Goal: Task Accomplishment & Management: Complete application form

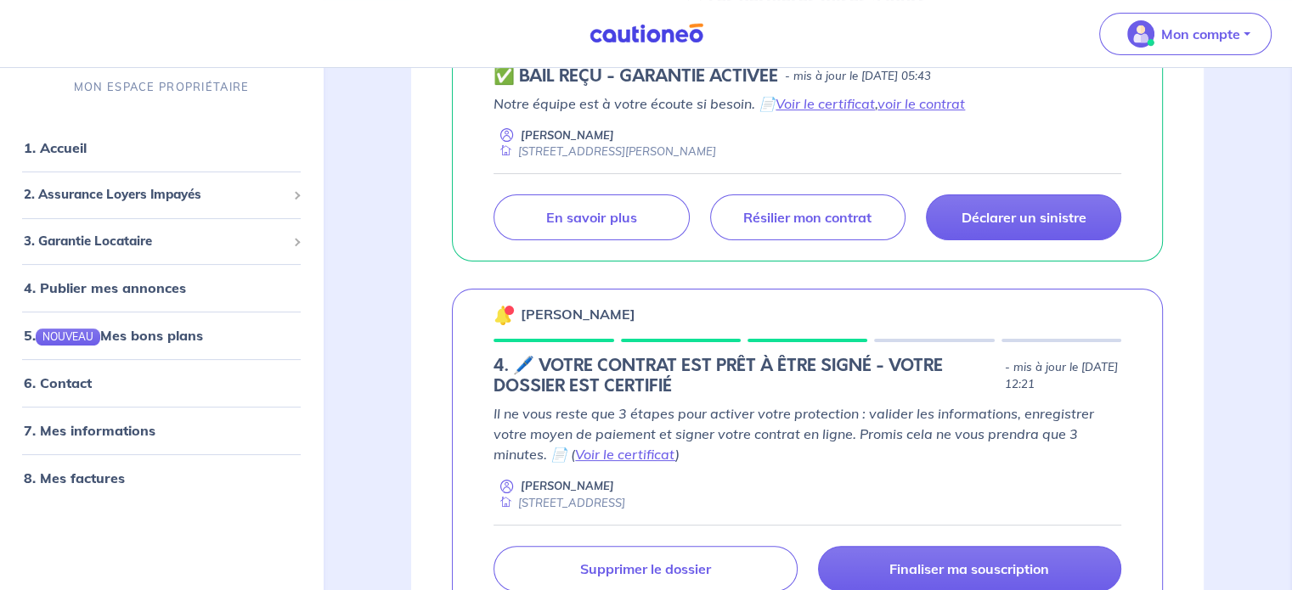
scroll to position [363, 0]
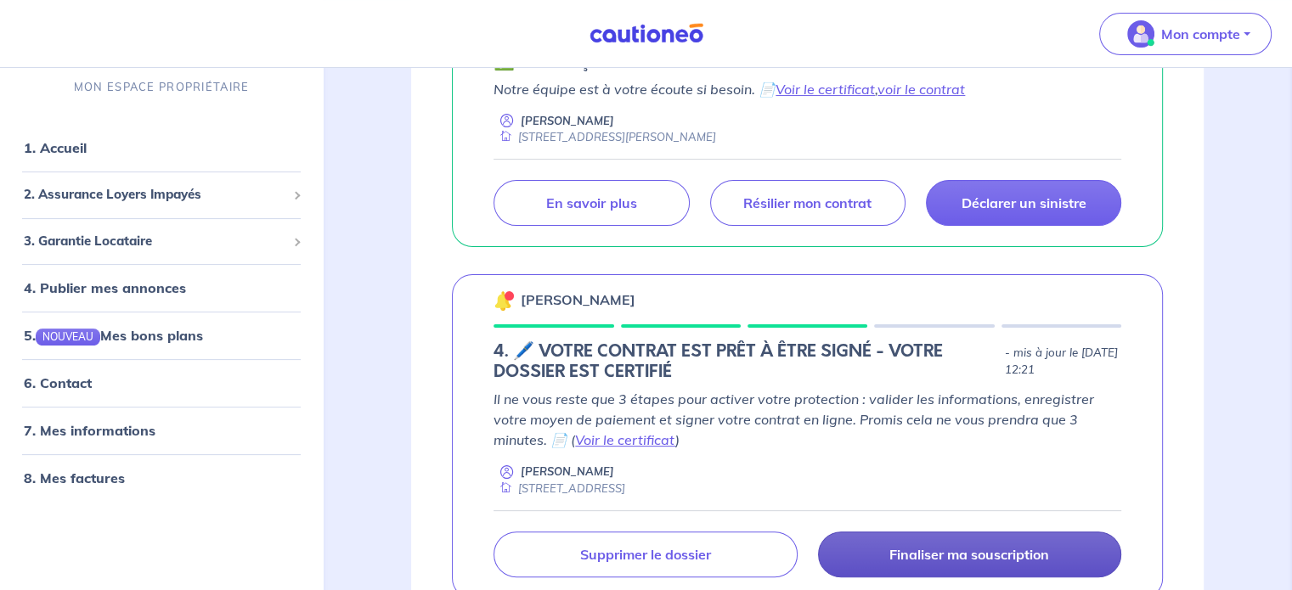
click at [904, 553] on p "Finaliser ma souscription" at bounding box center [969, 554] width 160 height 17
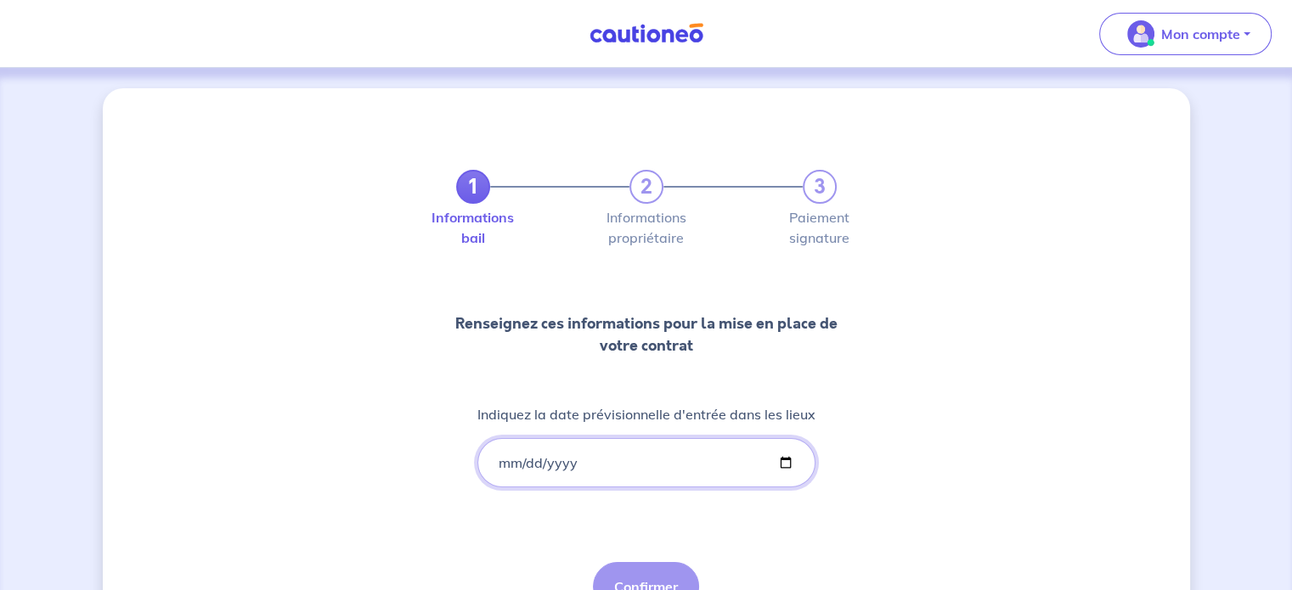
click at [784, 464] on input "Indiquez la date prévisionnelle d'entrée dans les lieux" at bounding box center [646, 462] width 338 height 49
type input "[DATE]"
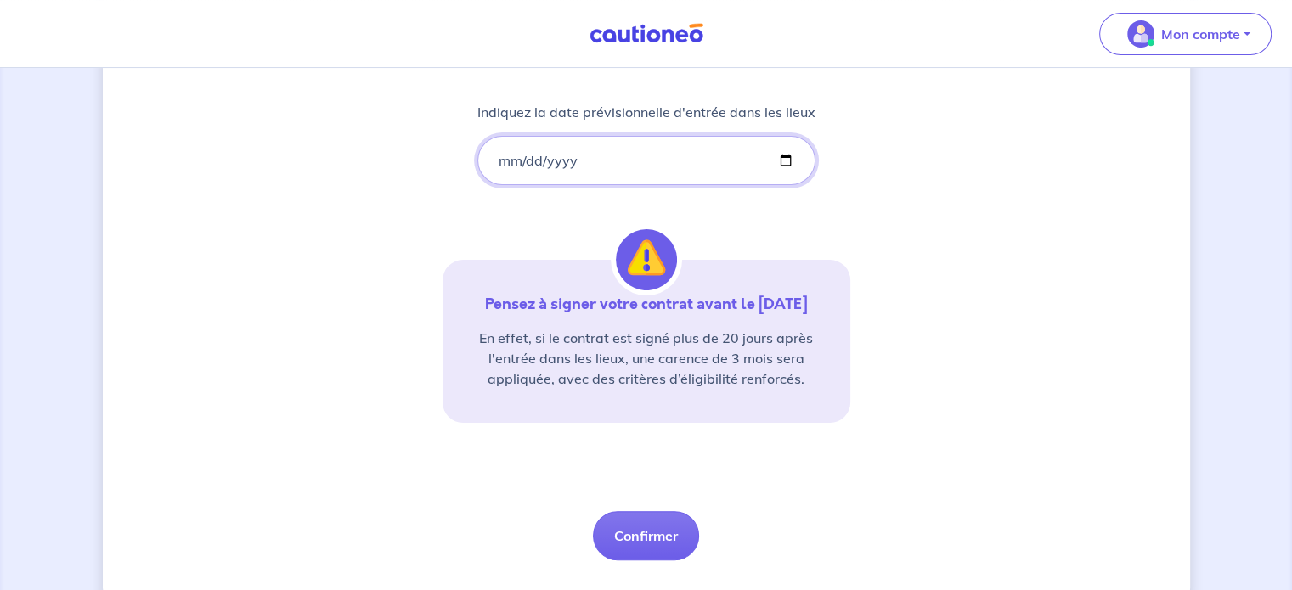
scroll to position [301, 0]
click at [657, 547] on button "Confirmer" at bounding box center [646, 536] width 106 height 49
select select "FR"
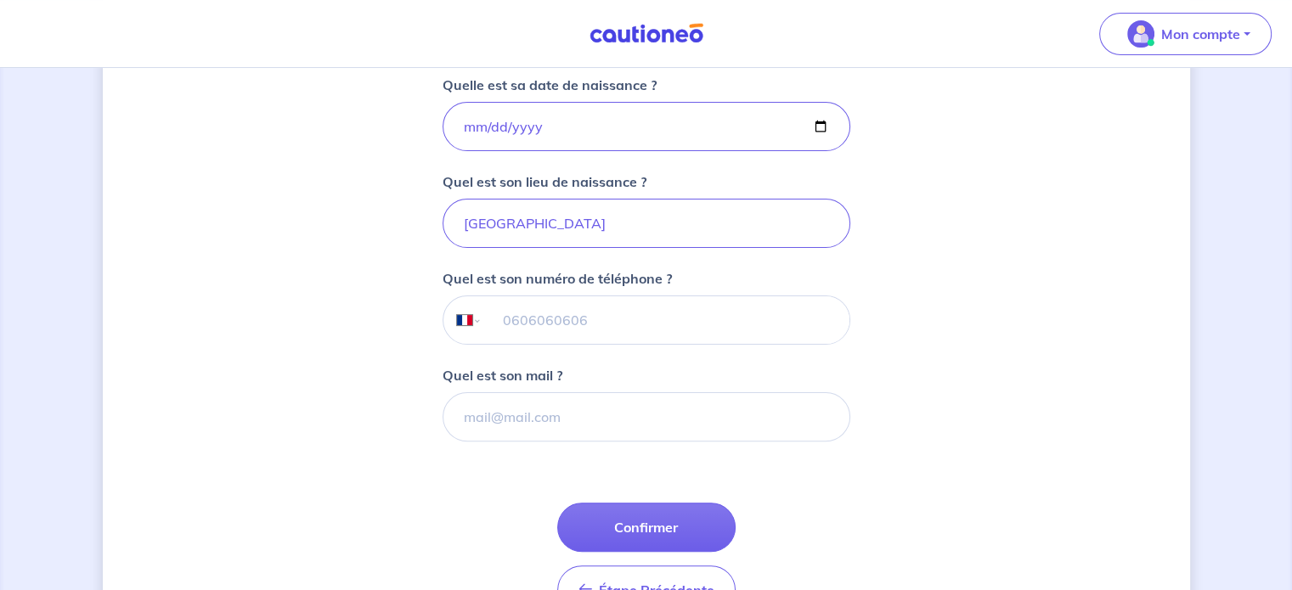
scroll to position [380, 0]
click at [573, 307] on input "tel" at bounding box center [665, 321] width 367 height 48
click at [488, 435] on input "Quel est son mail ?" at bounding box center [646, 417] width 408 height 49
paste input "[EMAIL_ADDRESS][DOMAIN_NAME]"
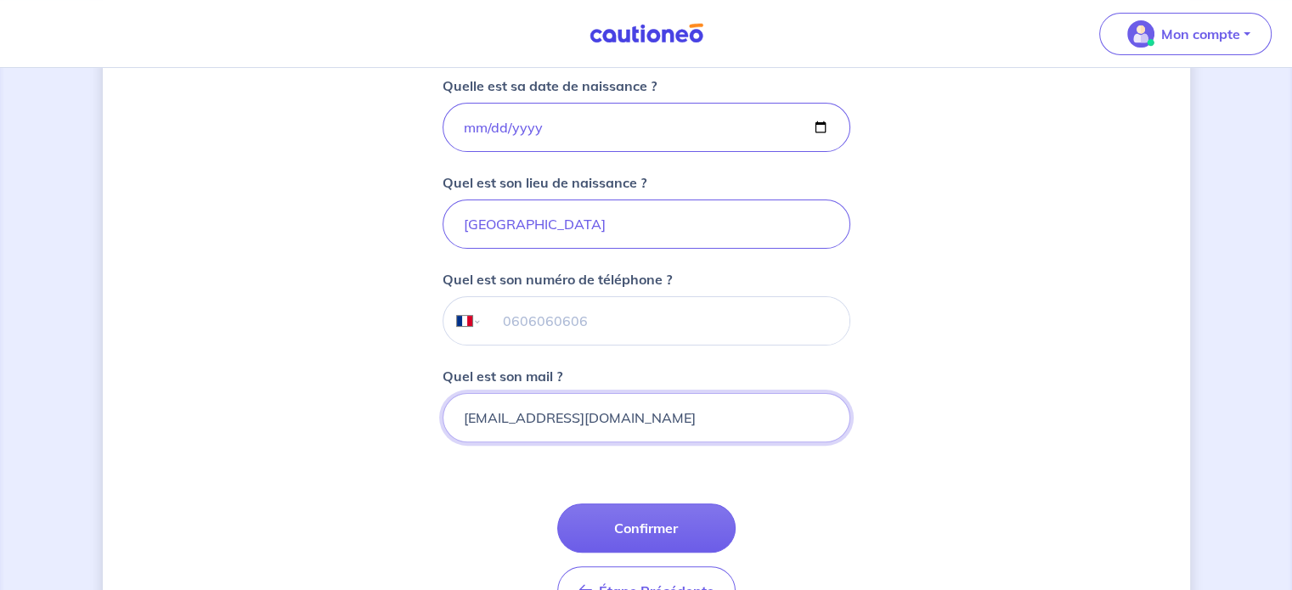
type input "[EMAIL_ADDRESS][DOMAIN_NAME]"
click at [516, 330] on input "tel" at bounding box center [665, 321] width 367 height 48
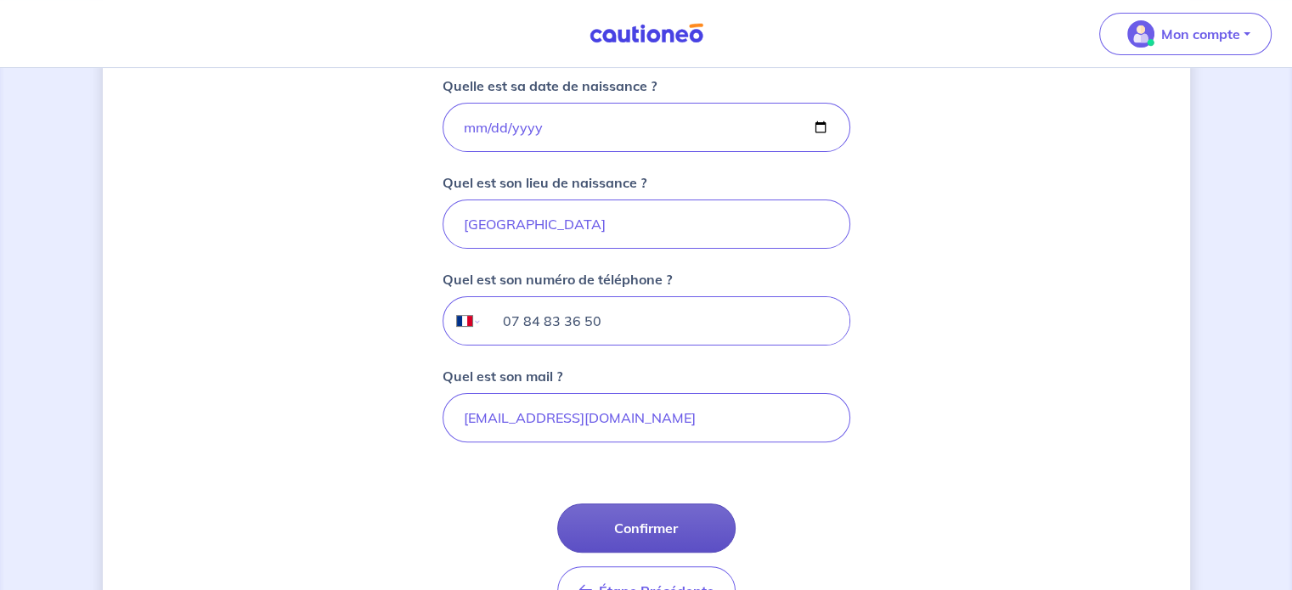
type input "07 84 83 36 50"
click at [639, 504] on button "Confirmer" at bounding box center [646, 528] width 178 height 49
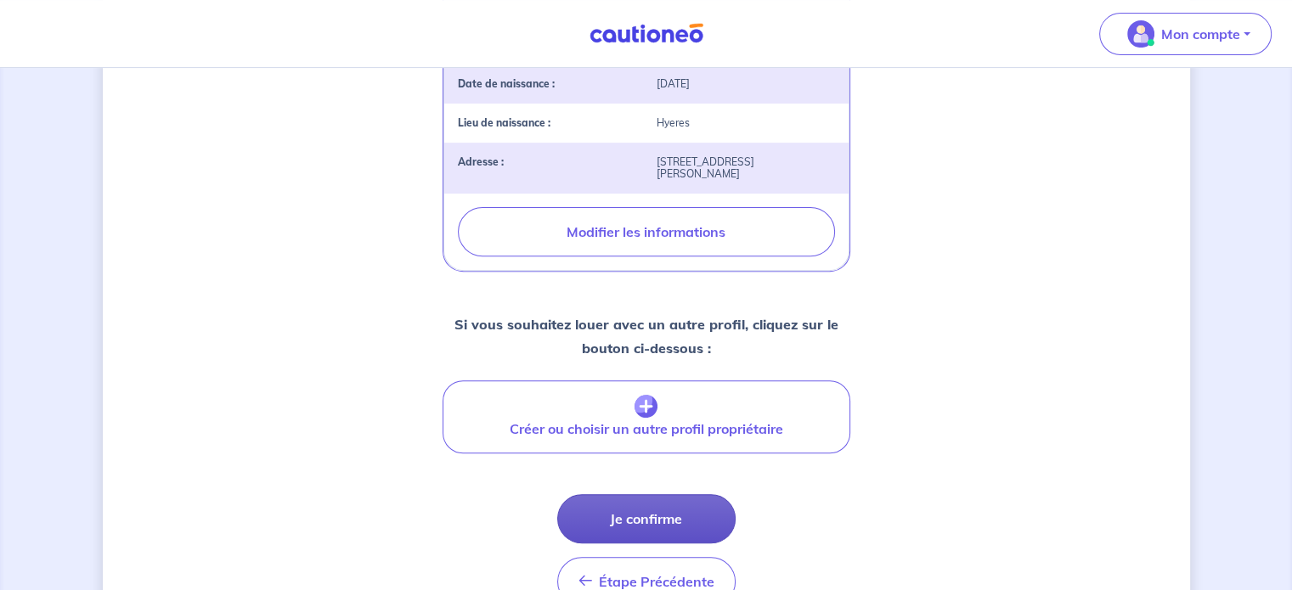
scroll to position [564, 0]
click at [636, 512] on button "Je confirme" at bounding box center [646, 517] width 178 height 49
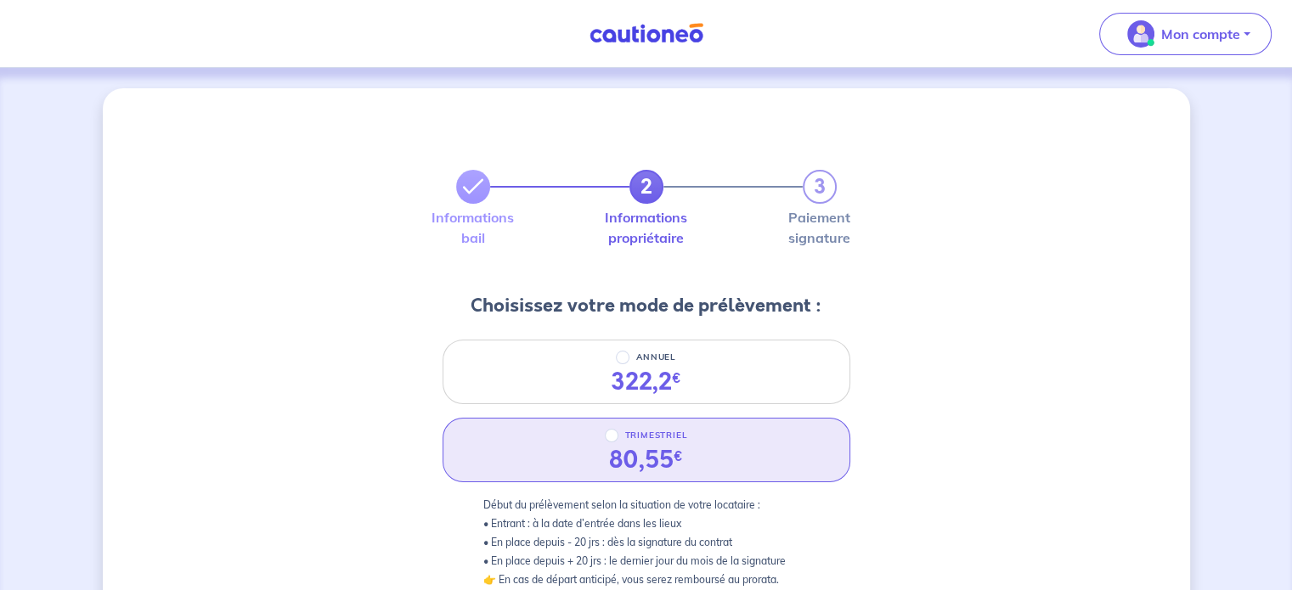
click at [741, 466] on div "TRIMESTRIEL 80,55 €" at bounding box center [646, 450] width 408 height 65
radio input "true"
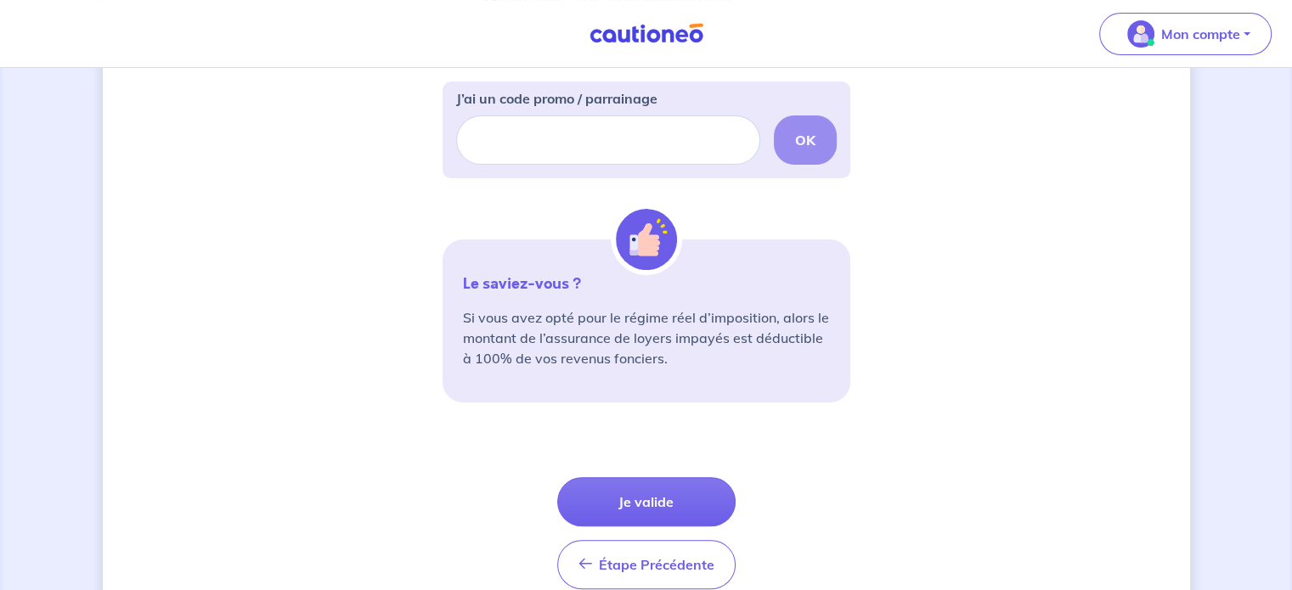
scroll to position [543, 0]
click at [651, 503] on button "Je valide" at bounding box center [646, 500] width 178 height 49
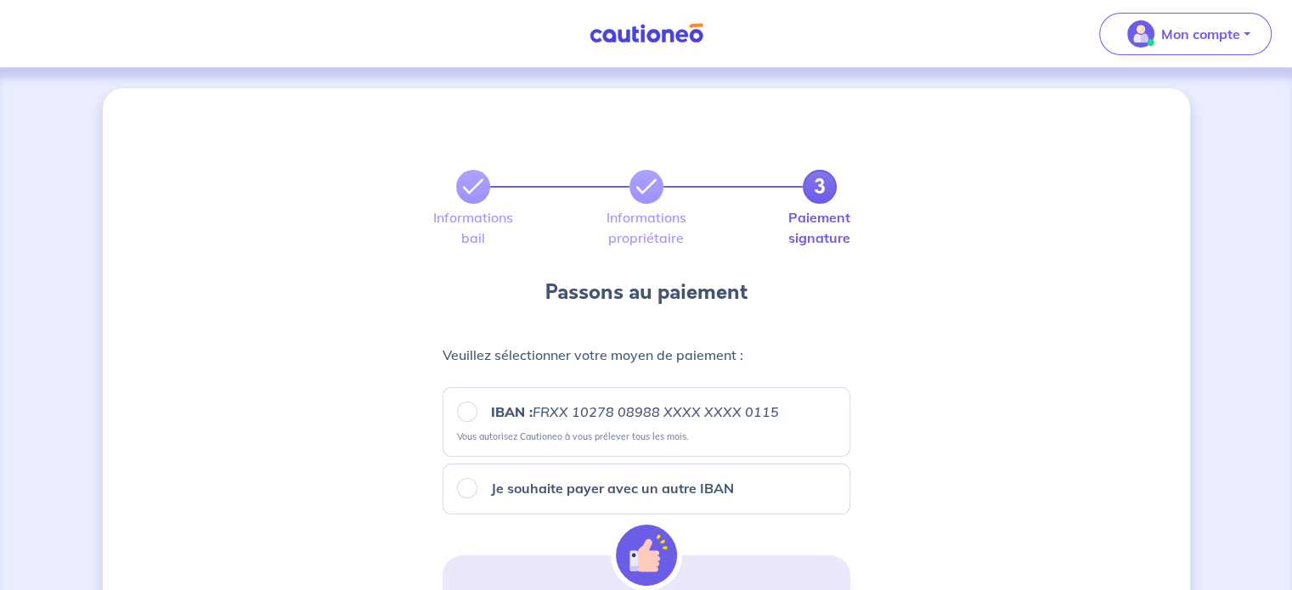
click at [600, 416] on em "FRXX 10278 08988 XXXX XXXX 0115" at bounding box center [656, 411] width 246 height 17
click at [477, 416] on input "IBAN : FRXX [FINANCIAL_ID] XXXX XXXX 0115" at bounding box center [467, 412] width 20 height 20
radio input "true"
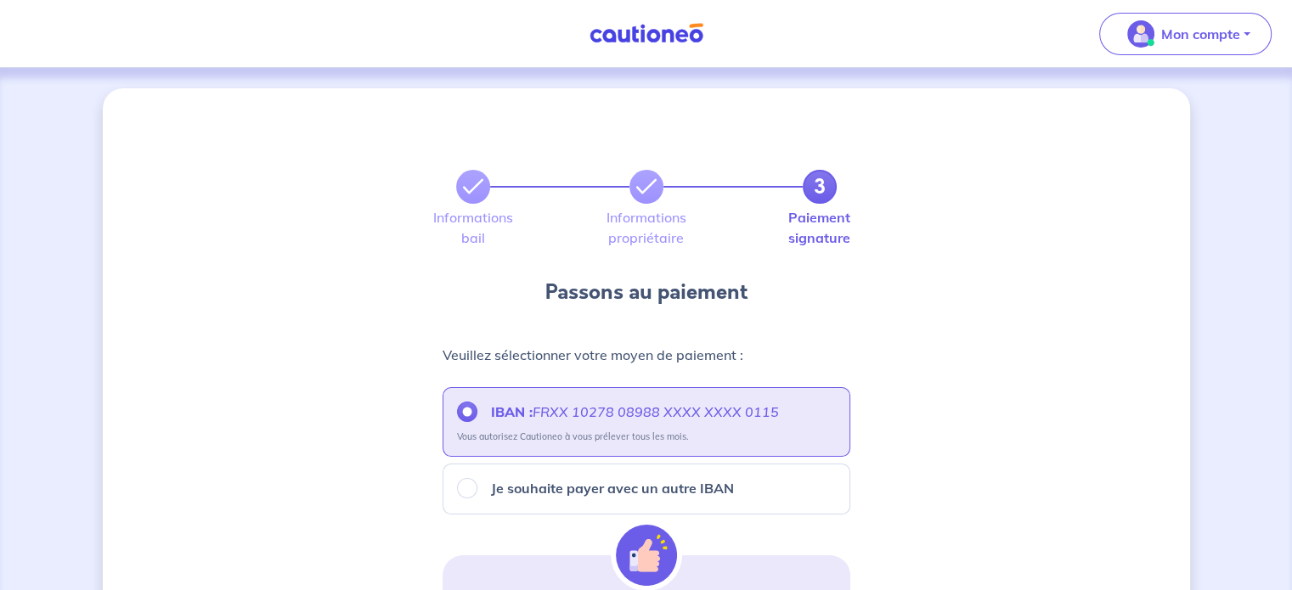
click at [572, 484] on p "Je souhaite payer avec un autre IBAN" at bounding box center [612, 488] width 243 height 20
click at [477, 484] on input "Je souhaite payer avec un autre IBAN" at bounding box center [467, 488] width 20 height 20
radio input "true"
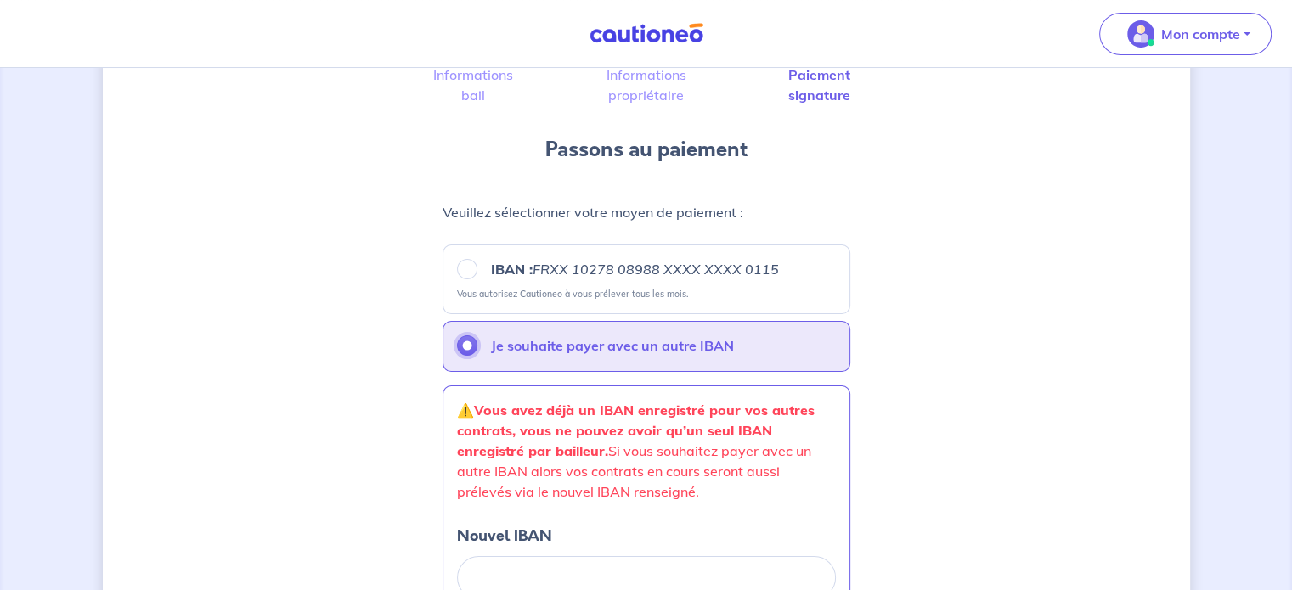
scroll to position [155, 0]
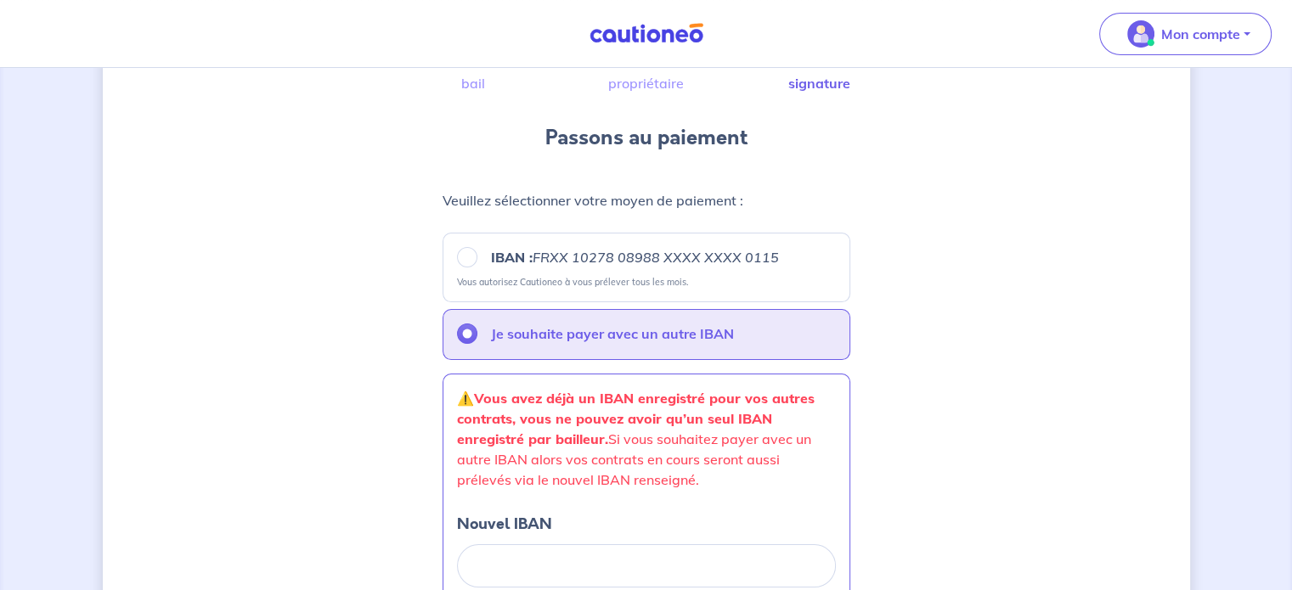
click at [612, 269] on small "Vous autorisez Cautioneo à vous prélever tous les mois." at bounding box center [646, 278] width 379 height 19
click at [506, 267] on p "IBAN : FRXX [FINANCIAL_ID] XXXX XXXX 0115" at bounding box center [635, 257] width 288 height 20
click at [477, 267] on input "IBAN : FRXX [FINANCIAL_ID] XXXX XXXX 0115" at bounding box center [467, 257] width 20 height 20
radio input "true"
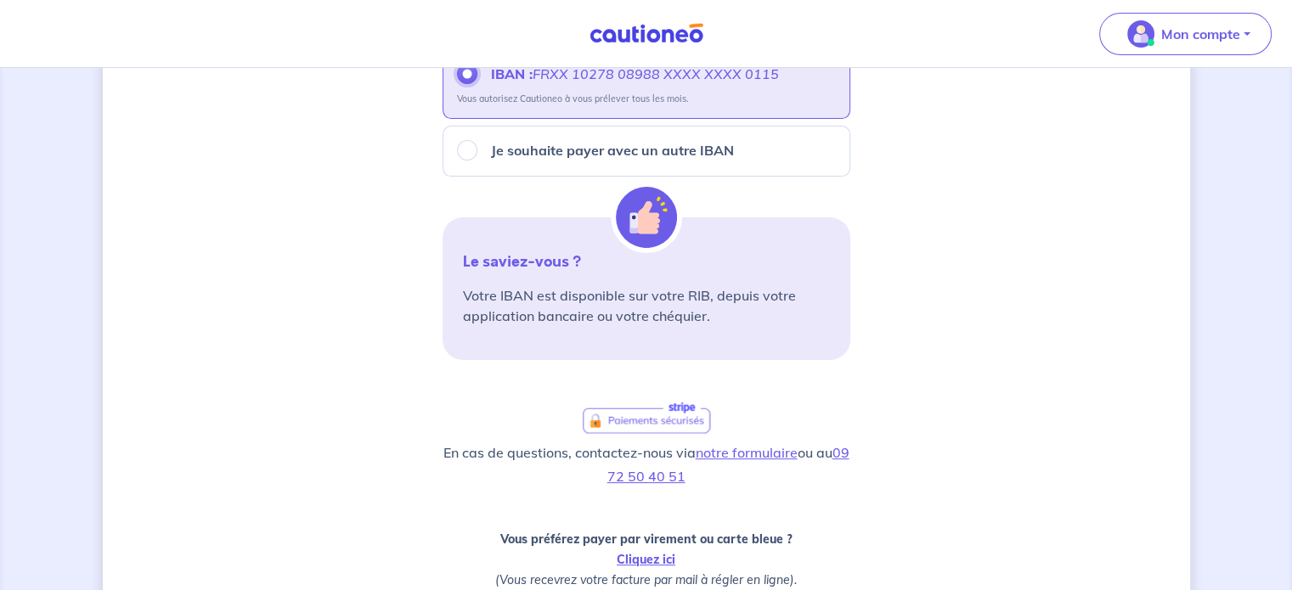
scroll to position [571, 0]
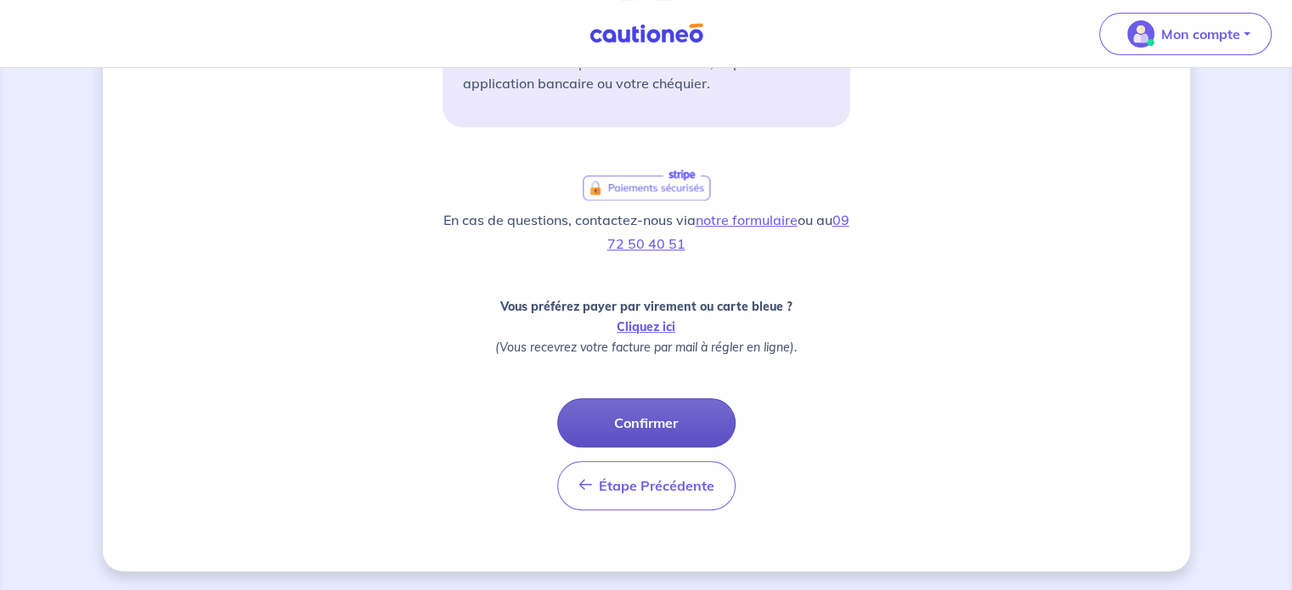
click at [659, 425] on button "Confirmer" at bounding box center [646, 422] width 178 height 49
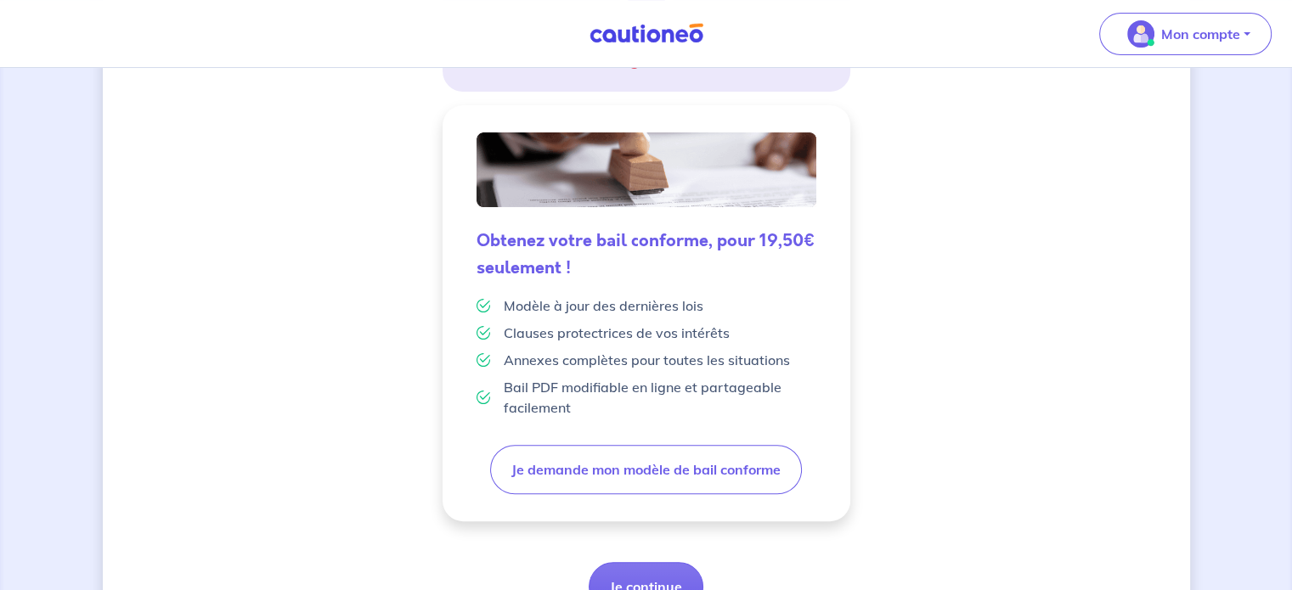
scroll to position [479, 0]
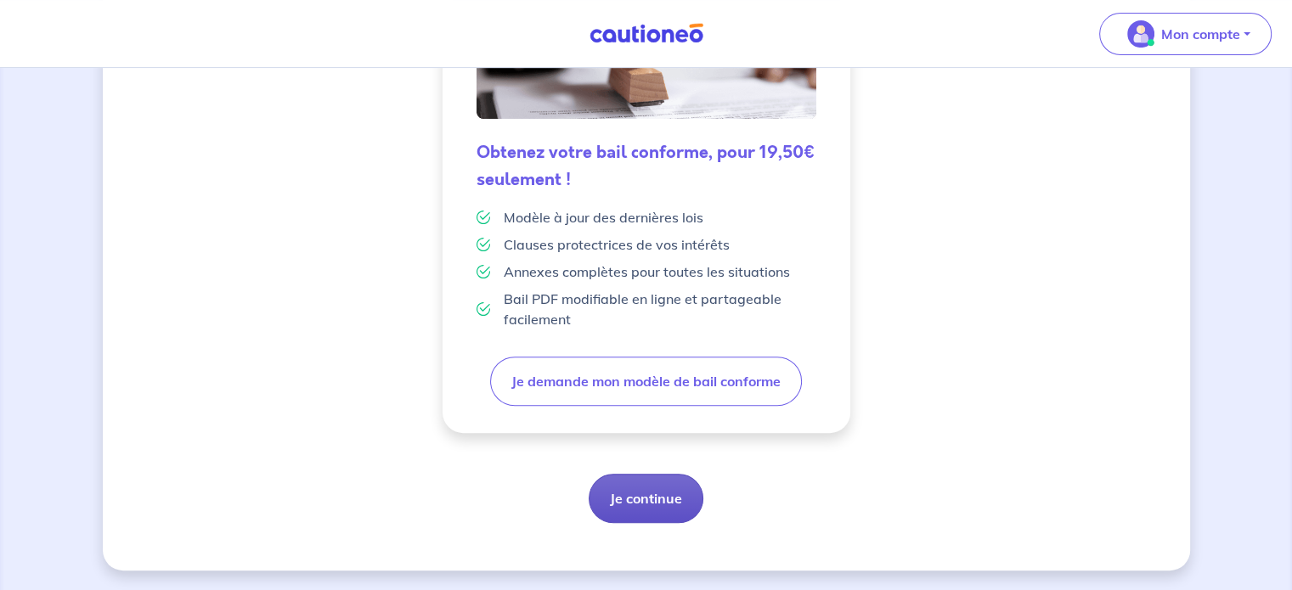
click at [620, 496] on button "Je continue" at bounding box center [646, 498] width 115 height 49
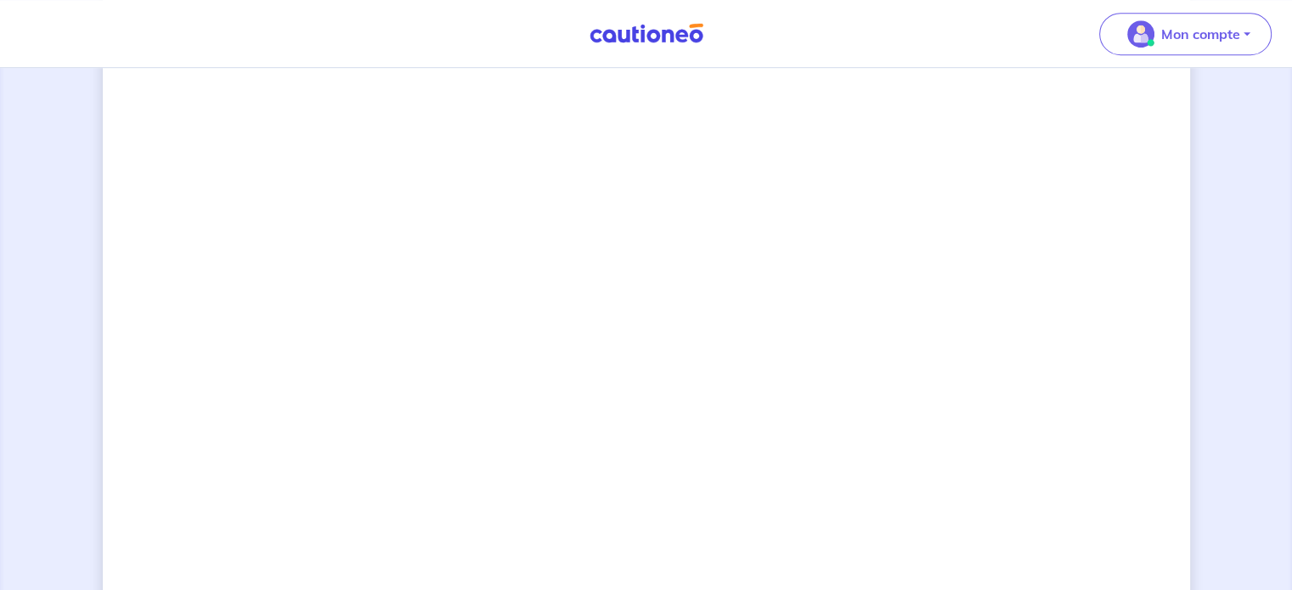
scroll to position [1209, 0]
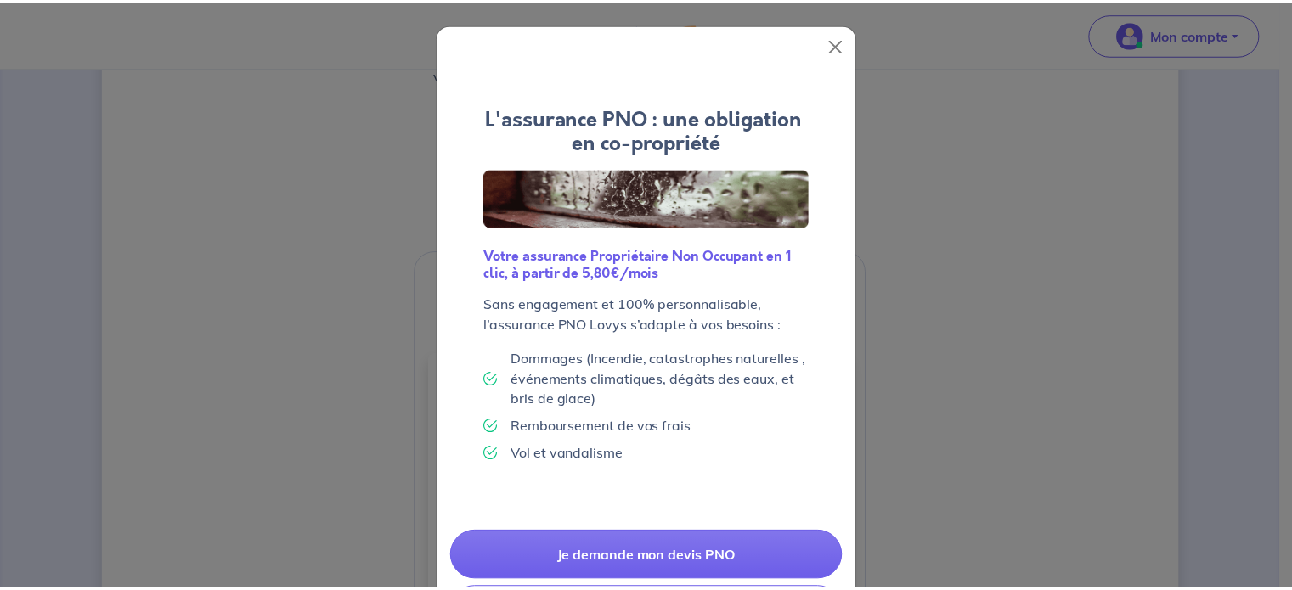
scroll to position [84, 0]
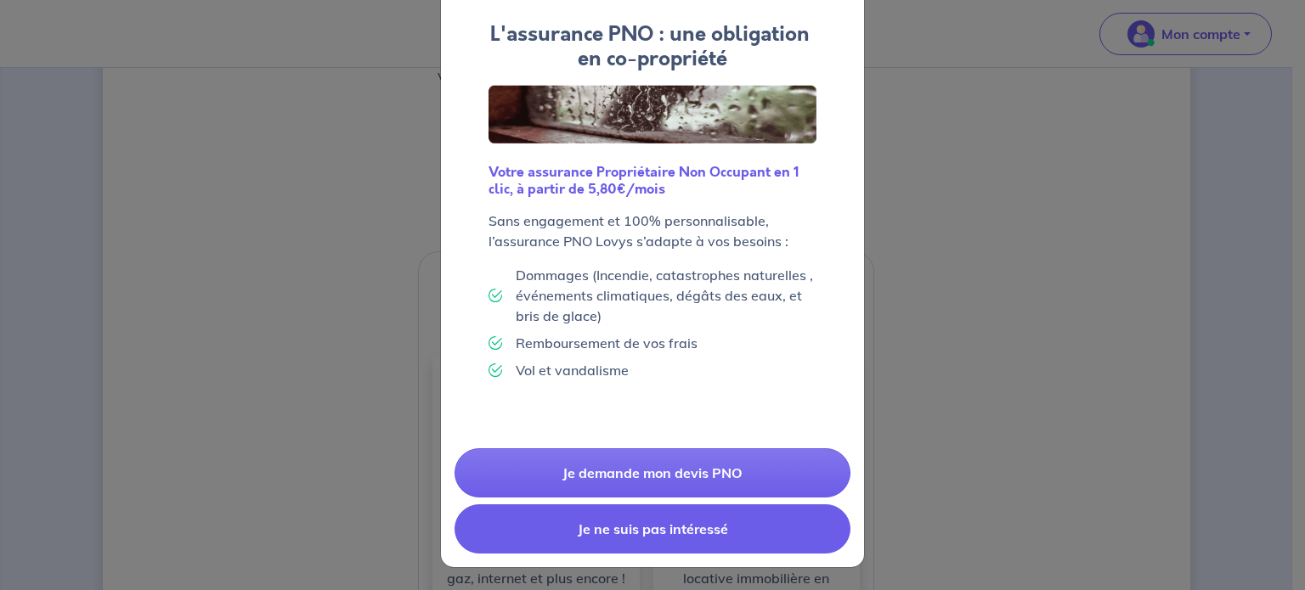
click at [643, 521] on button "Je ne suis pas intéressé" at bounding box center [652, 528] width 396 height 49
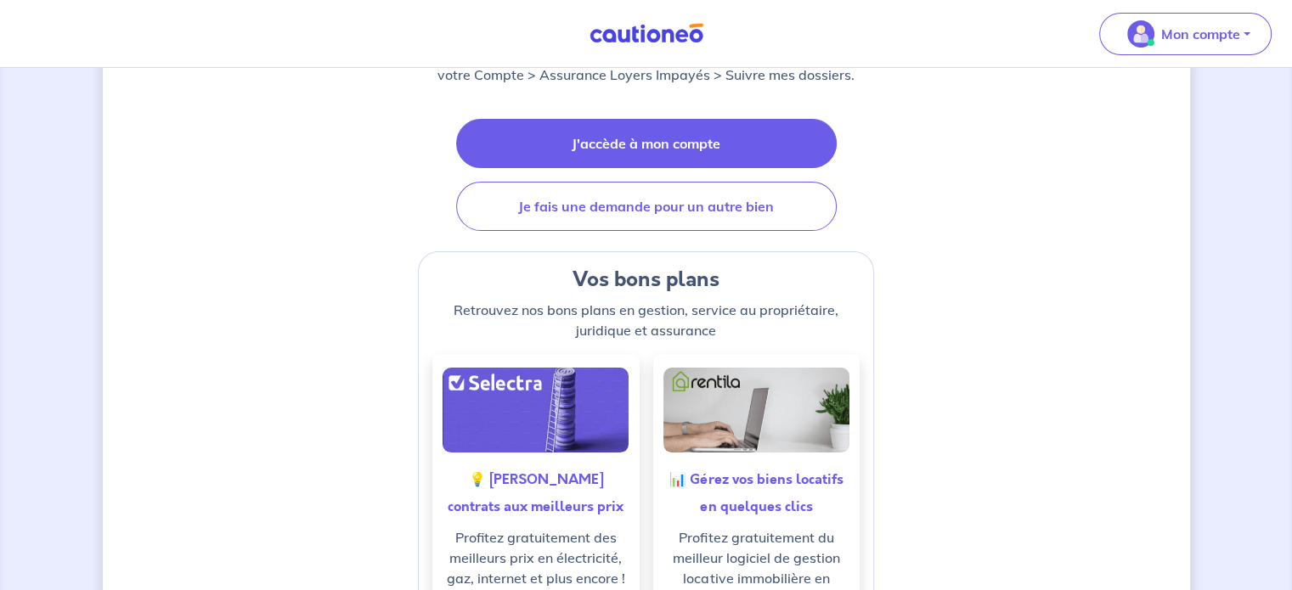
click at [628, 152] on link "J'accède à mon compte" at bounding box center [646, 143] width 380 height 49
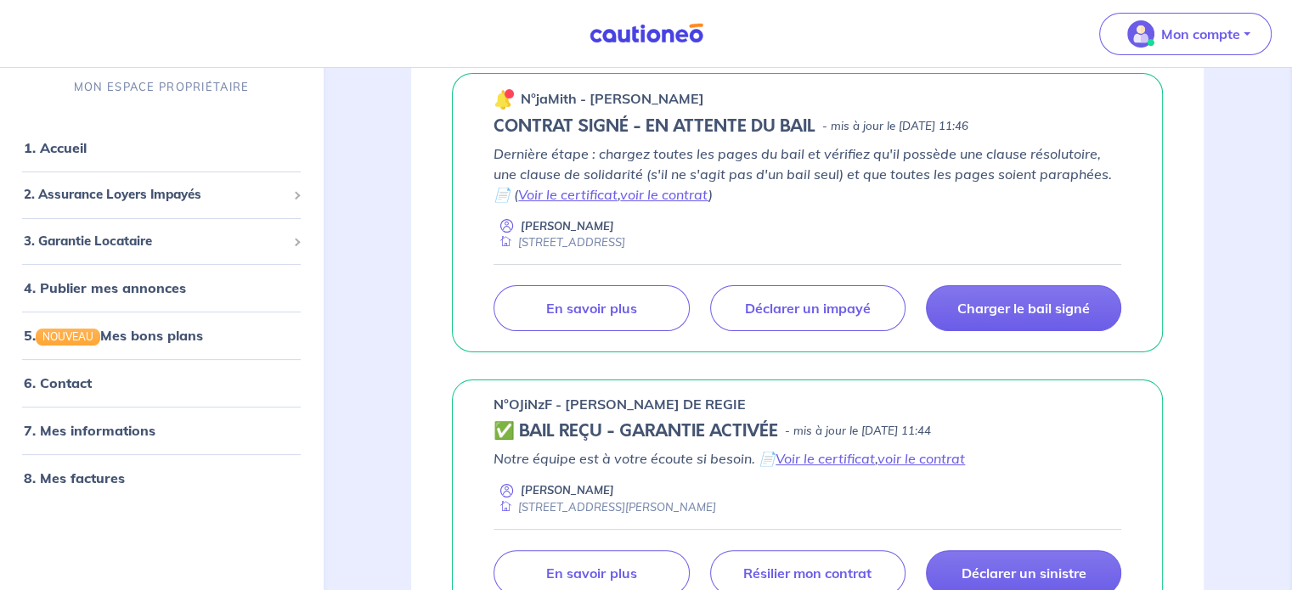
scroll to position [301, 0]
click at [995, 310] on p "Charger le bail signé" at bounding box center [1023, 307] width 132 height 17
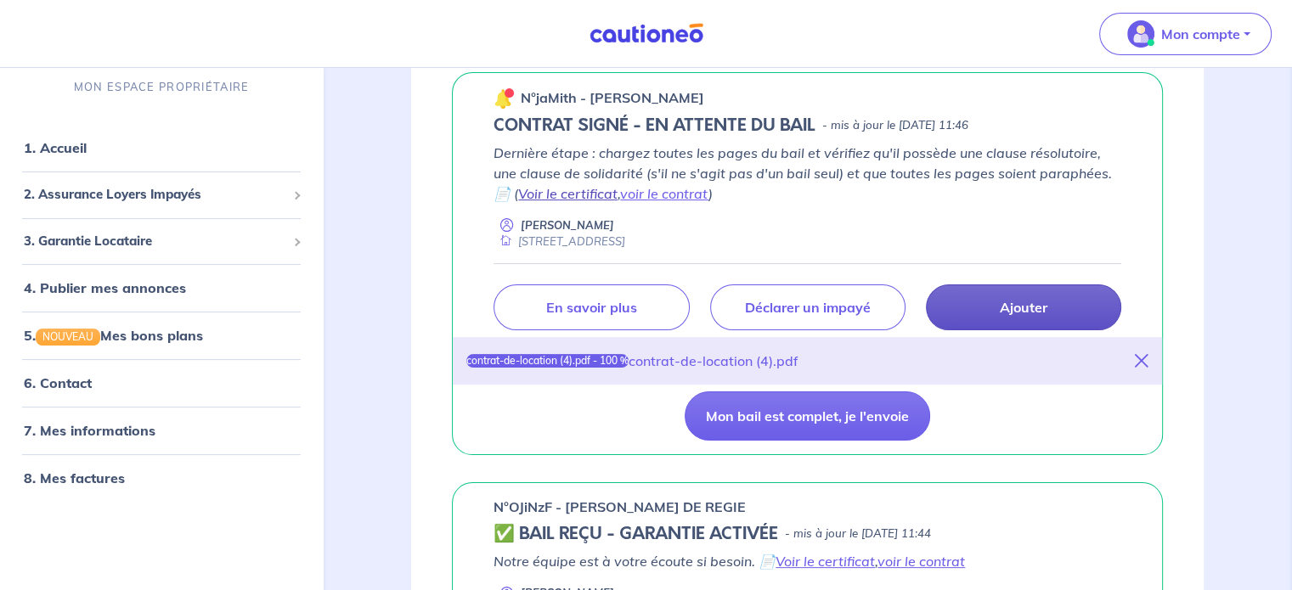
click at [593, 189] on link "Voir le certificat" at bounding box center [567, 193] width 99 height 17
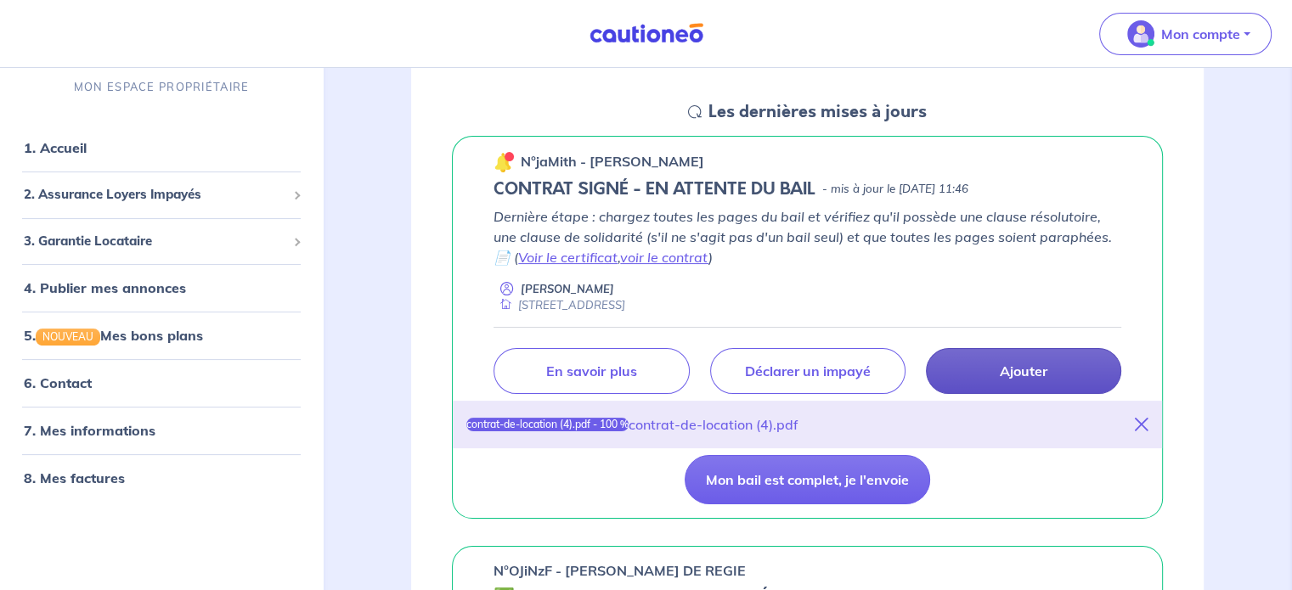
scroll to position [237, 0]
click at [823, 322] on div "Dernière étape : chargez toutes les pages du bail et vérifiez qu'il possède une…" at bounding box center [807, 301] width 628 height 189
click at [673, 260] on link "voir le contrat" at bounding box center [664, 258] width 88 height 17
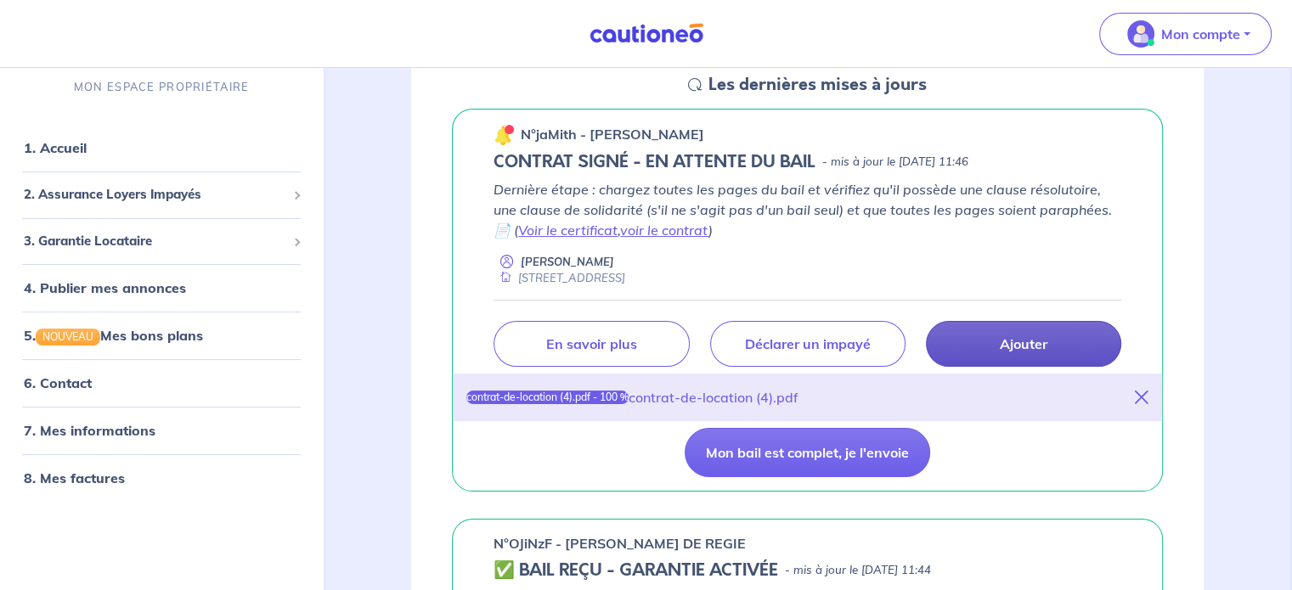
scroll to position [267, 0]
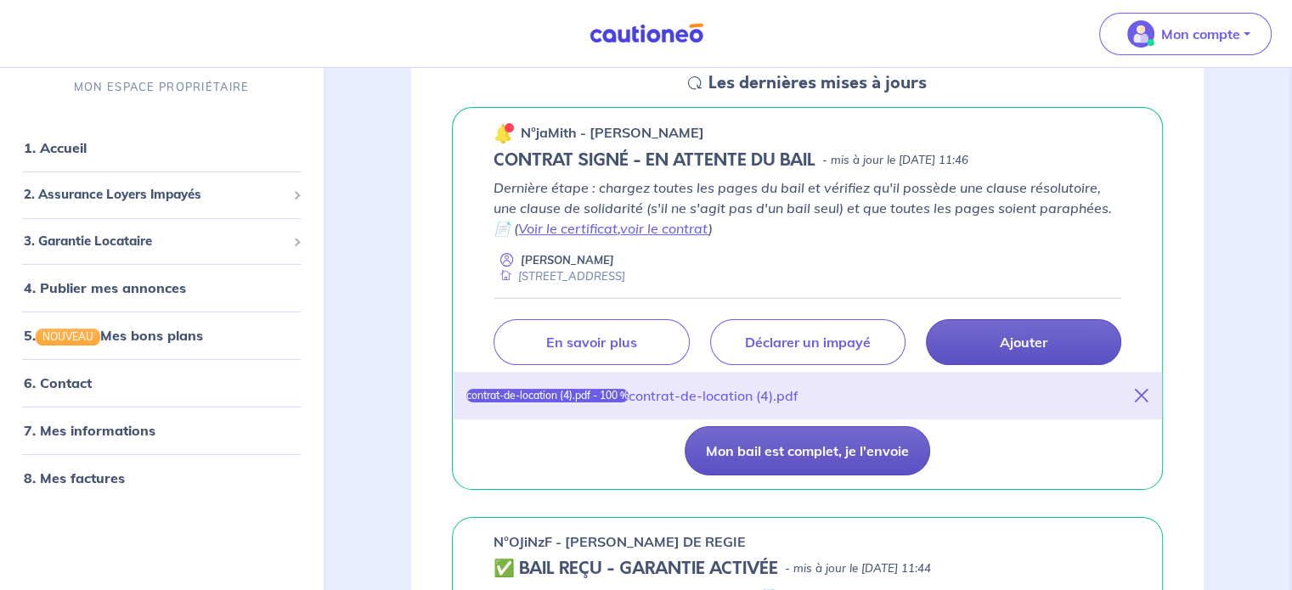
click at [820, 460] on button "Mon bail est complet, je l'envoie" at bounding box center [807, 450] width 245 height 49
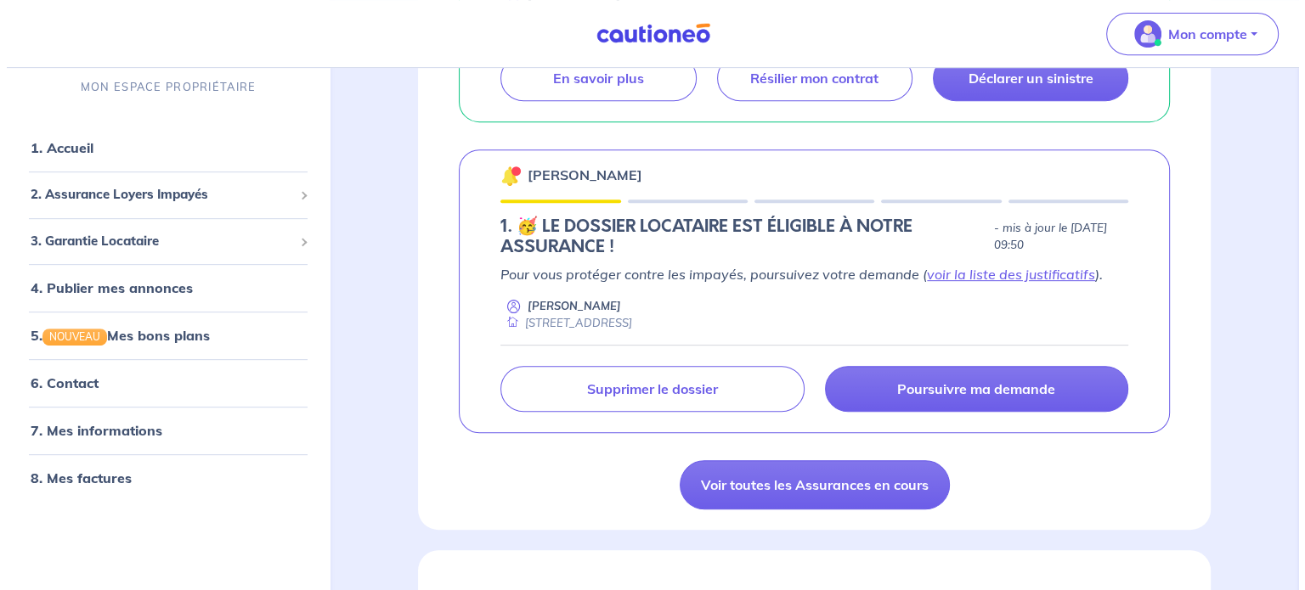
scroll to position [757, 0]
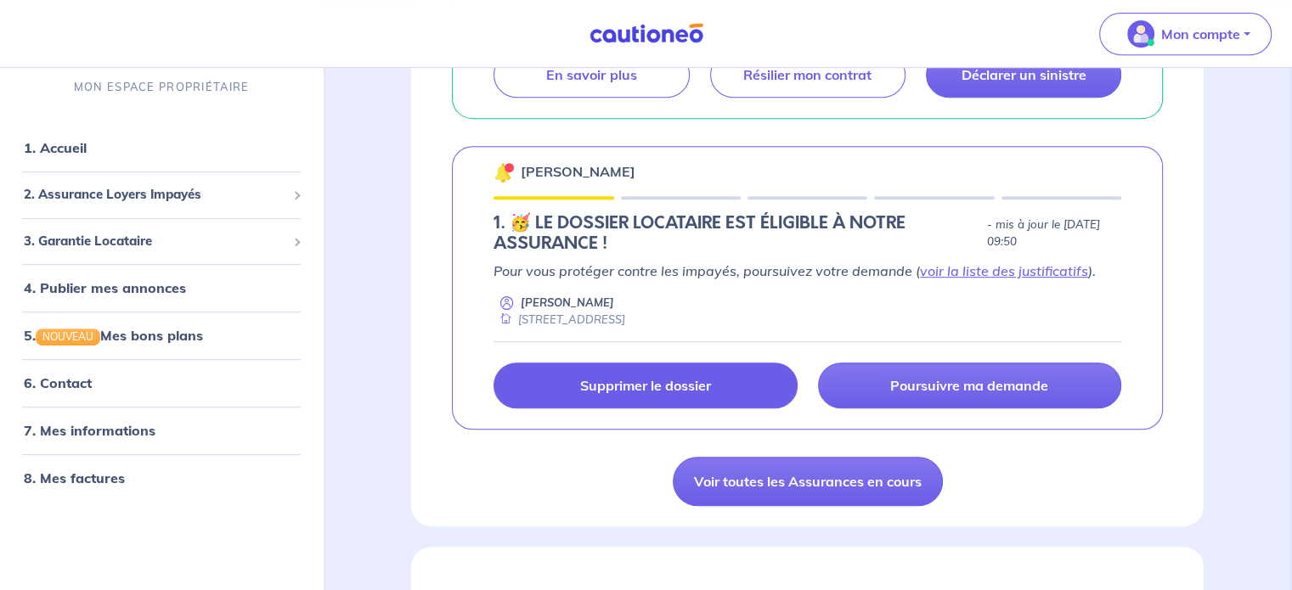
click at [657, 390] on p "Supprimer le dossier" at bounding box center [645, 385] width 131 height 17
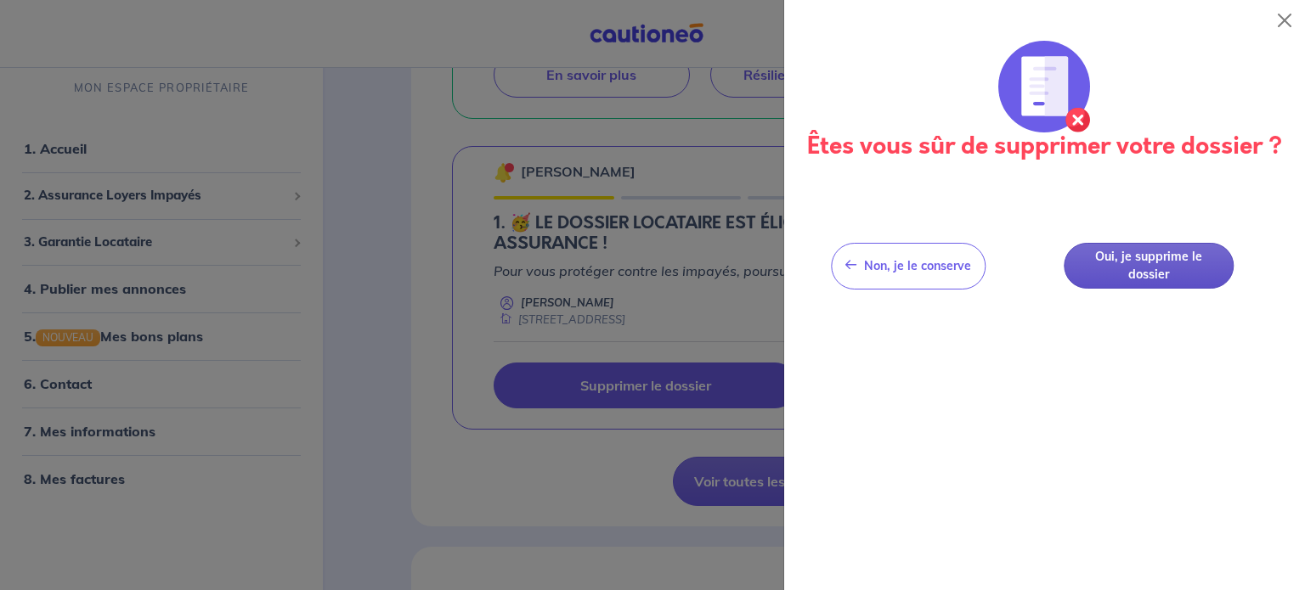
click at [1155, 285] on button "Oui, je supprime le dossier" at bounding box center [1148, 266] width 170 height 47
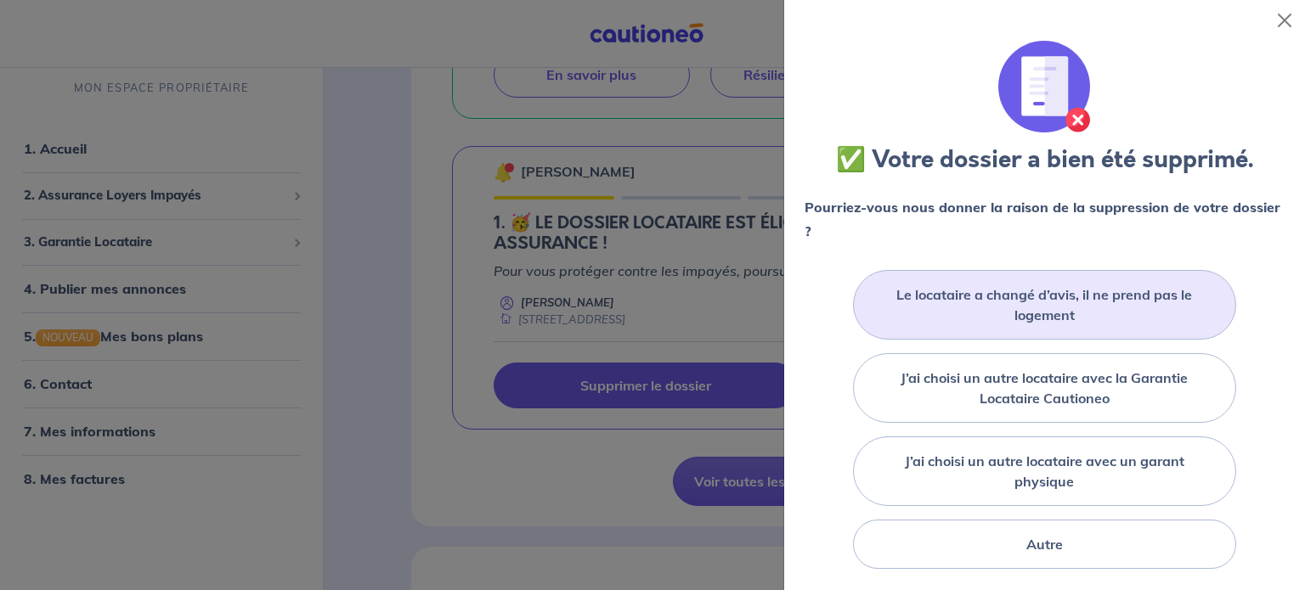
click at [1009, 321] on label "Le locataire a changé d’avis, il ne prend pas le logement" at bounding box center [1044, 305] width 341 height 41
click at [0, 0] on input "Le locataire a changé d’avis, il ne prend pas le logement" at bounding box center [0, 0] width 0 height 0
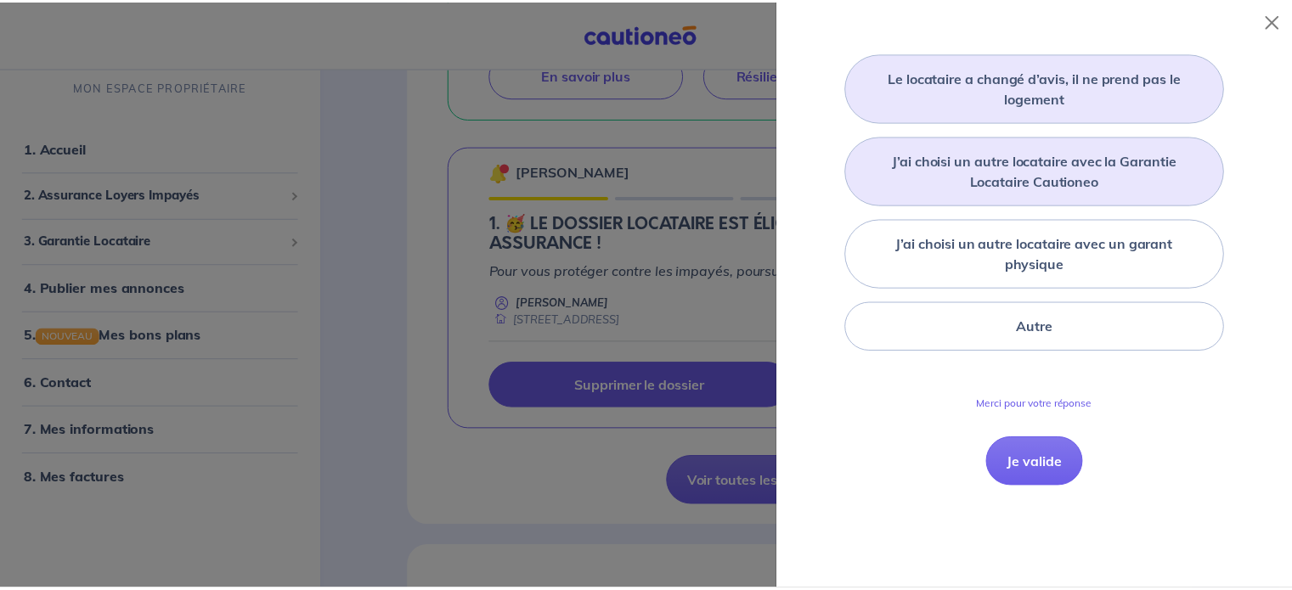
scroll to position [217, 0]
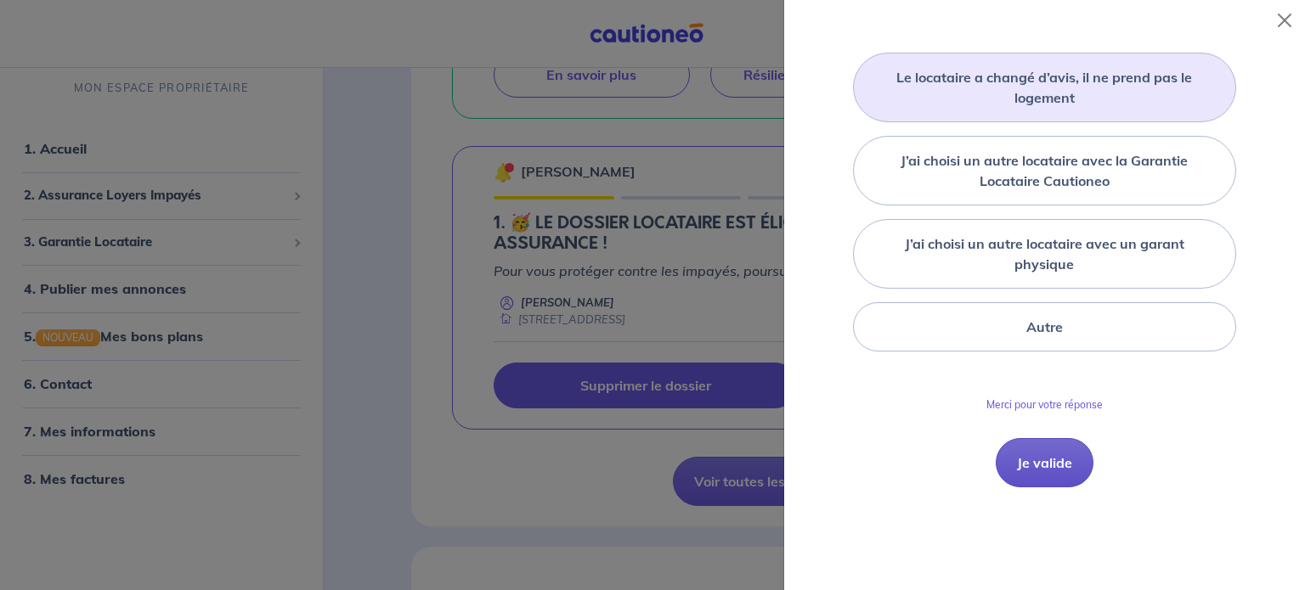
click at [1019, 446] on button "Je valide" at bounding box center [1044, 462] width 98 height 49
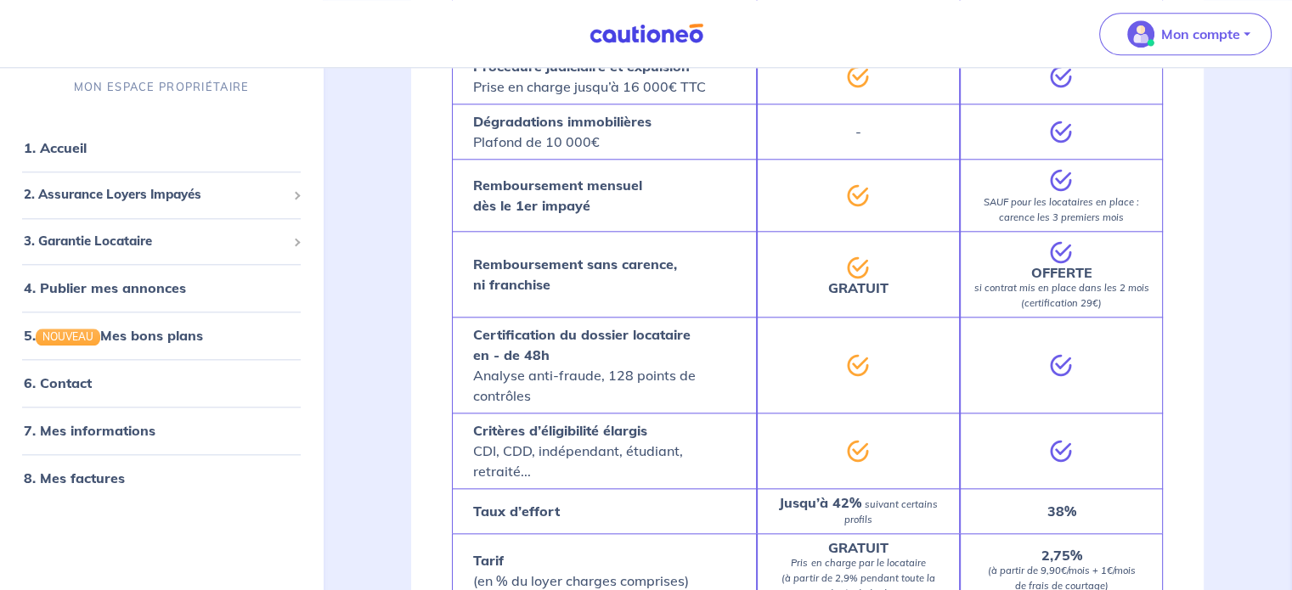
scroll to position [1865, 0]
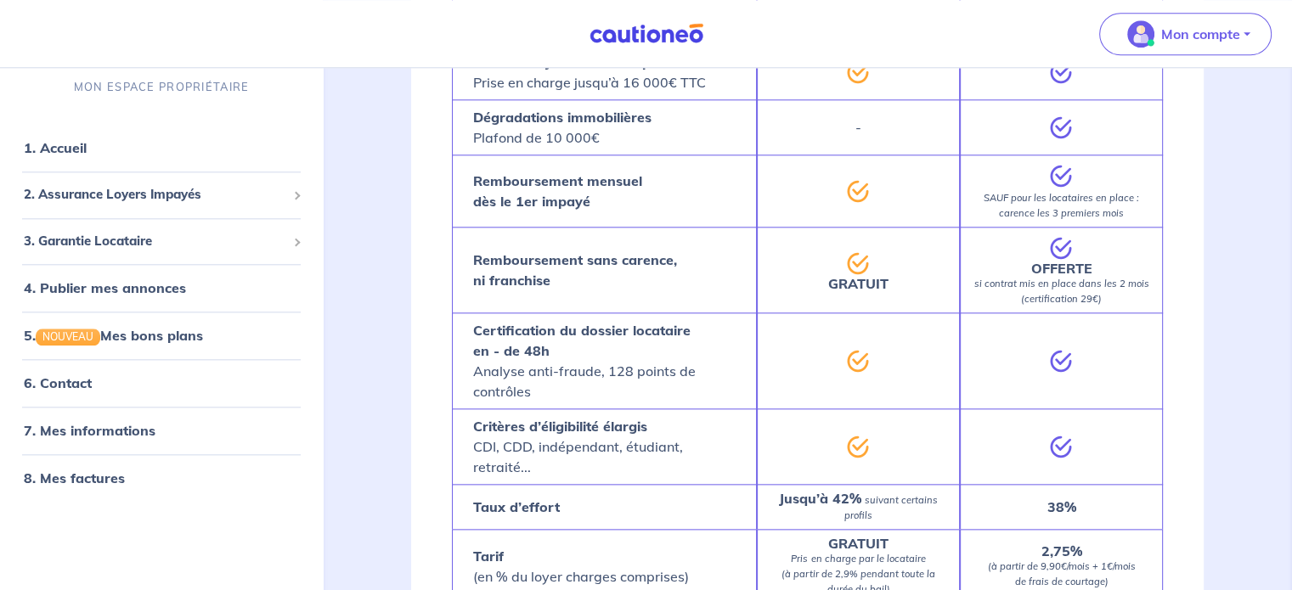
drag, startPoint x: 693, startPoint y: 335, endPoint x: 635, endPoint y: 415, distance: 98.5
click at [635, 418] on strong "Critères d’éligibilité élargis" at bounding box center [560, 426] width 174 height 17
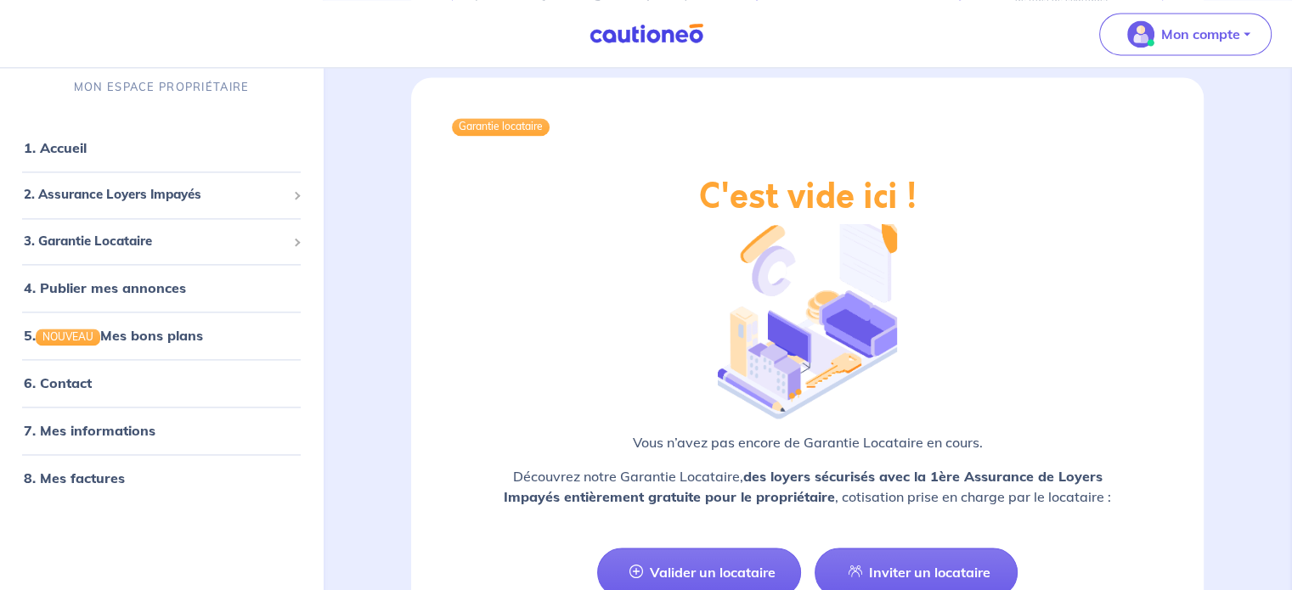
scroll to position [2449, 0]
click at [86, 140] on link "1. Accueil" at bounding box center [55, 148] width 62 height 17
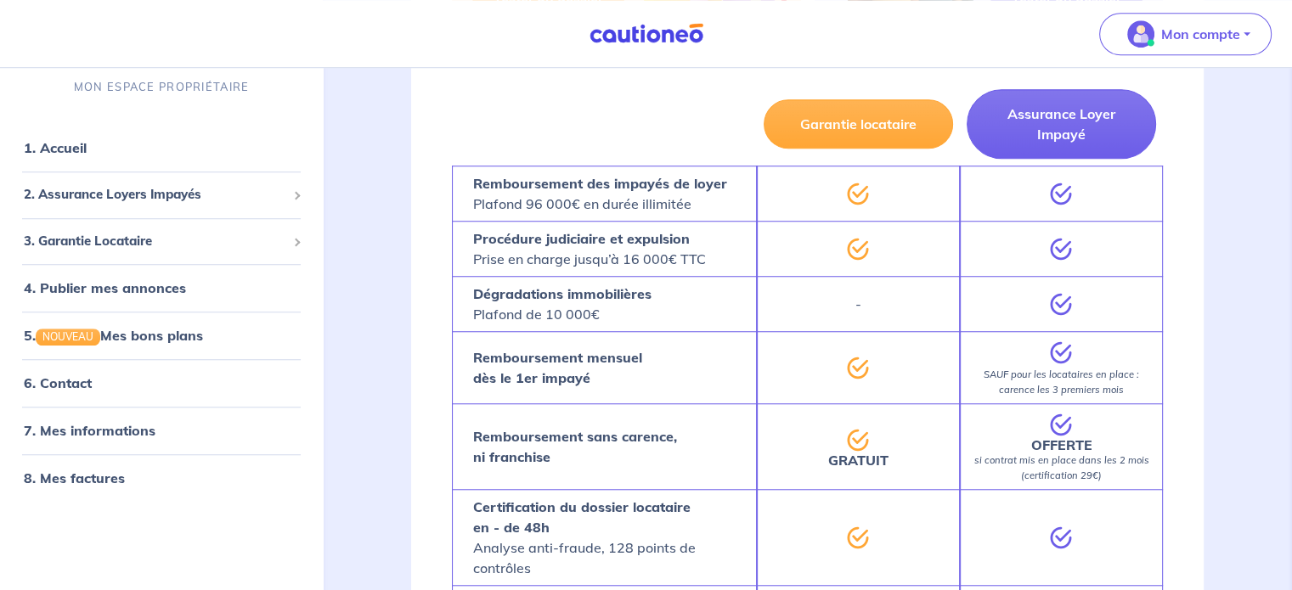
scroll to position [1324, 0]
